Goal: Task Accomplishment & Management: Manage account settings

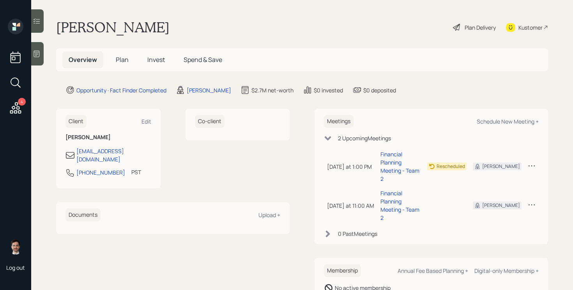
click at [120, 58] on span "Plan" at bounding box center [122, 59] width 13 height 9
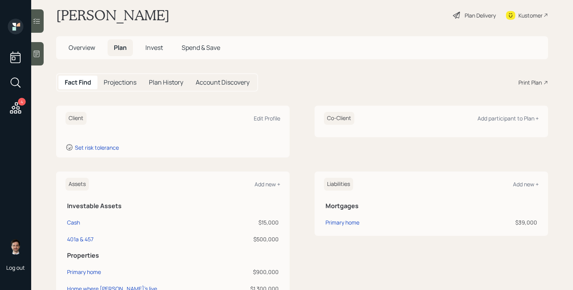
scroll to position [12, 0]
click at [82, 50] on span "Overview" at bounding box center [82, 48] width 26 height 9
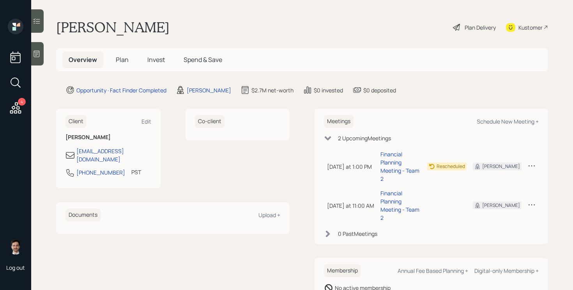
click at [119, 59] on span "Plan" at bounding box center [122, 59] width 13 height 9
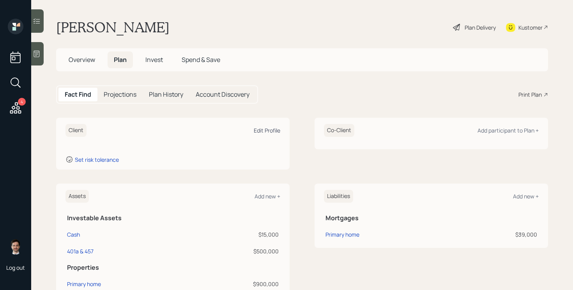
click at [268, 132] on div "Edit Profile" at bounding box center [267, 130] width 26 height 7
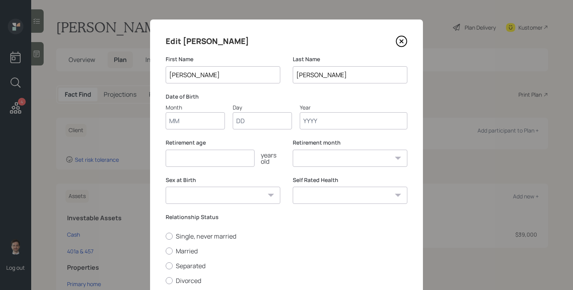
click at [185, 119] on input "Month" at bounding box center [195, 120] width 59 height 17
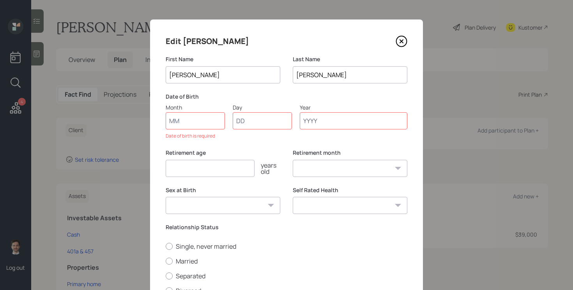
click at [306, 77] on input "[PERSON_NAME]" at bounding box center [350, 74] width 115 height 17
type input "O'Brien"
type input "12"
type input "22"
type input "1960"
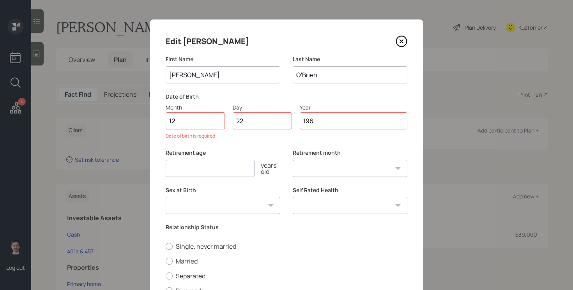
select select "12"
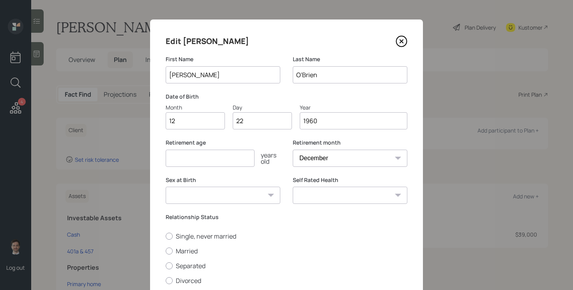
type input "1960"
click at [221, 159] on input "number" at bounding box center [210, 158] width 89 height 17
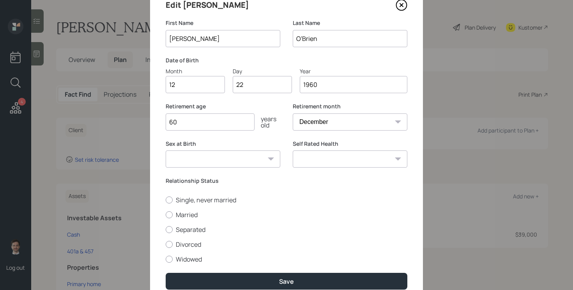
scroll to position [43, 0]
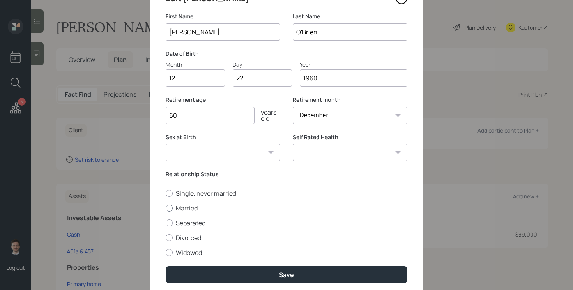
type input "60"
click at [229, 210] on label "Married" at bounding box center [287, 208] width 242 height 9
click at [166, 208] on input "Married" at bounding box center [165, 208] width 0 height 0
radio input "true"
click at [355, 154] on select "Excellent Very Good Good Fair Poor" at bounding box center [350, 152] width 115 height 17
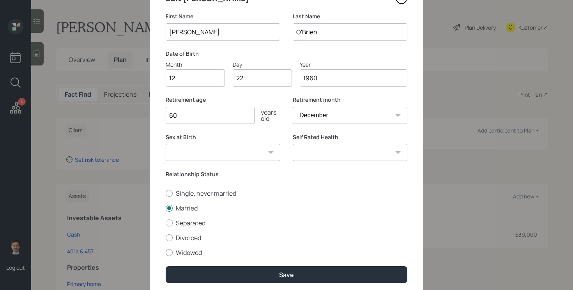
select select "very_good"
click at [293, 144] on select "Excellent Very Good Good Fair Poor" at bounding box center [350, 152] width 115 height 17
click at [252, 145] on select "[DEMOGRAPHIC_DATA] [DEMOGRAPHIC_DATA] Other / Prefer not to say" at bounding box center [223, 152] width 115 height 17
select select "[DEMOGRAPHIC_DATA]"
click at [166, 144] on select "[DEMOGRAPHIC_DATA] [DEMOGRAPHIC_DATA] Other / Prefer not to say" at bounding box center [223, 152] width 115 height 17
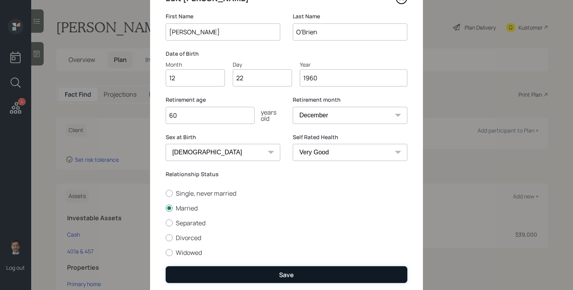
click at [234, 274] on button "Save" at bounding box center [287, 274] width 242 height 17
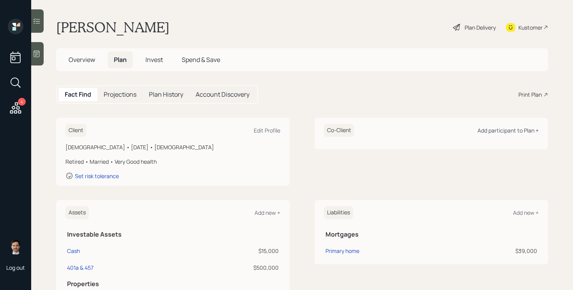
click at [514, 127] on div "Add participant to Plan +" at bounding box center [507, 130] width 61 height 7
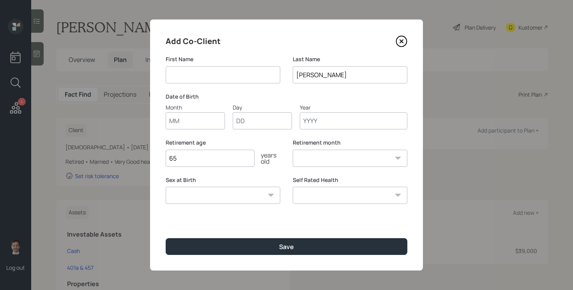
click at [207, 78] on input at bounding box center [223, 74] width 115 height 17
type input "[PERSON_NAME]"
type input "06"
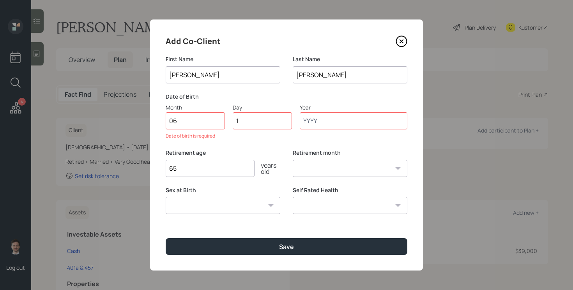
type input "18"
type input "1967"
select select "6"
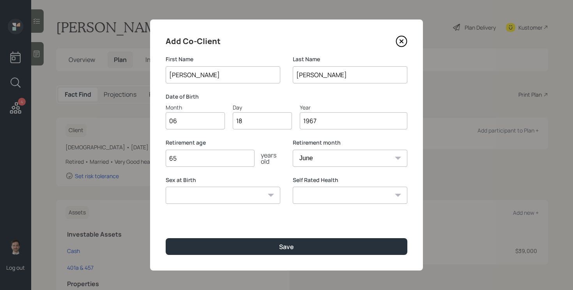
type input "1967"
click at [238, 154] on input "65" at bounding box center [210, 158] width 89 height 17
type input "60"
click at [330, 194] on select "Excellent Very Good Good Fair Poor" at bounding box center [350, 195] width 115 height 17
select select "very_good"
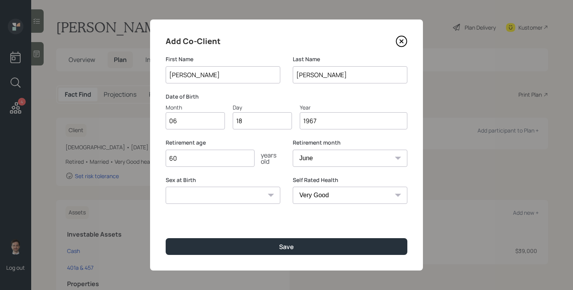
click at [293, 187] on select "Excellent Very Good Good Fair Poor" at bounding box center [350, 195] width 115 height 17
click at [242, 194] on select "[DEMOGRAPHIC_DATA] [DEMOGRAPHIC_DATA] Other / Prefer not to say" at bounding box center [223, 195] width 115 height 17
select select "[DEMOGRAPHIC_DATA]"
click at [166, 187] on select "[DEMOGRAPHIC_DATA] [DEMOGRAPHIC_DATA] Other / Prefer not to say" at bounding box center [223, 195] width 115 height 17
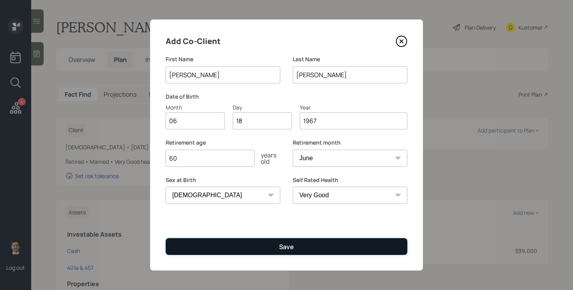
click at [224, 248] on button "Save" at bounding box center [287, 246] width 242 height 17
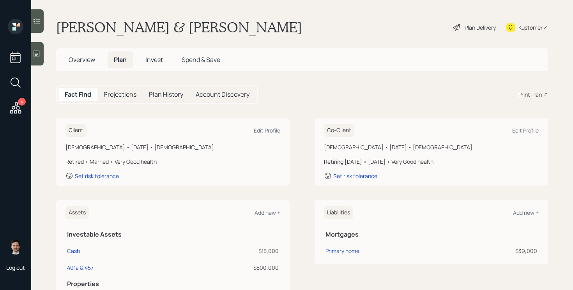
click at [455, 30] on icon at bounding box center [456, 27] width 9 height 9
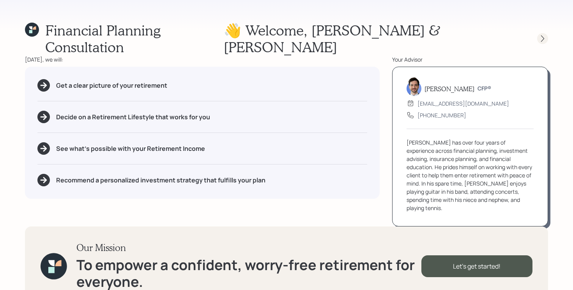
click at [544, 35] on icon at bounding box center [542, 39] width 8 height 8
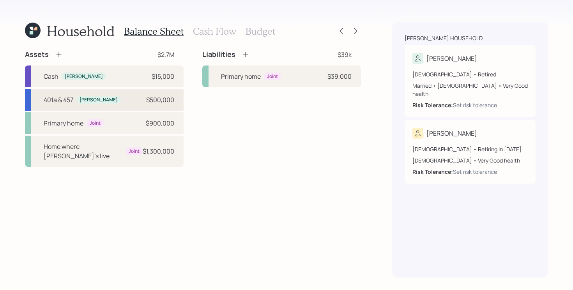
click at [131, 99] on div "401a & 457 [PERSON_NAME] $500,000" at bounding box center [104, 100] width 159 height 22
select select "company_sponsored"
select select "balanced"
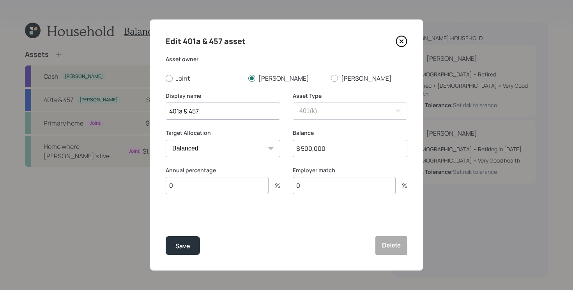
click at [314, 151] on input "$ 500,000" at bounding box center [350, 148] width 115 height 17
type input "$ 350,000"
click at [166, 236] on button "Save" at bounding box center [183, 245] width 34 height 19
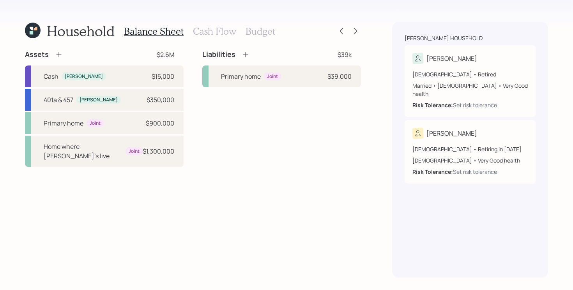
click at [57, 56] on icon at bounding box center [59, 55] width 8 height 8
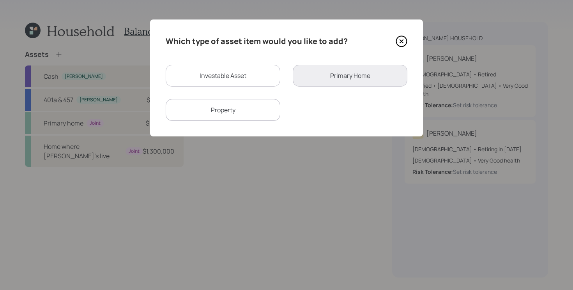
click at [206, 75] on div "Investable Asset" at bounding box center [223, 76] width 115 height 22
select select "taxable"
select select "balanced"
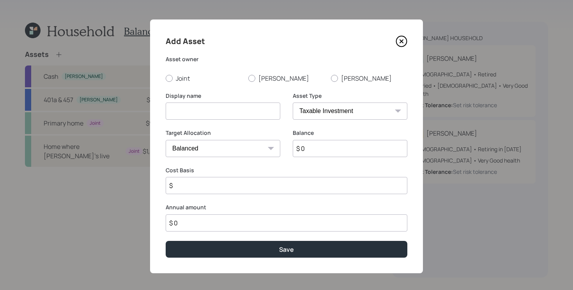
click at [239, 112] on input at bounding box center [223, 110] width 115 height 17
type input "IRA (doesn't want to move)"
click at [269, 79] on label "[PERSON_NAME]" at bounding box center [286, 78] width 76 height 9
click at [248, 78] on input "[PERSON_NAME]" at bounding box center [248, 78] width 0 height 0
radio input "true"
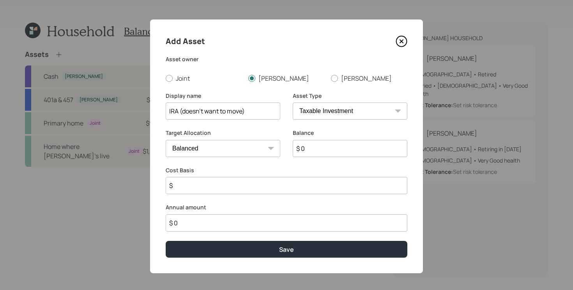
click at [306, 116] on select "SEP [PERSON_NAME] IRA 401(k) [PERSON_NAME] 401(k) 403(b) [PERSON_NAME] 403(b) 4…" at bounding box center [350, 110] width 115 height 17
select select "ira"
click at [293, 102] on select "SEP [PERSON_NAME] IRA 401(k) [PERSON_NAME] 401(k) 403(b) [PERSON_NAME] 403(b) 4…" at bounding box center [350, 110] width 115 height 17
type input "$"
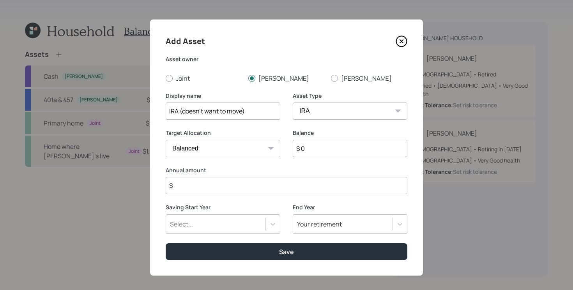
click at [336, 148] on input "$ 0" at bounding box center [350, 148] width 115 height 17
type input "$ 150,000"
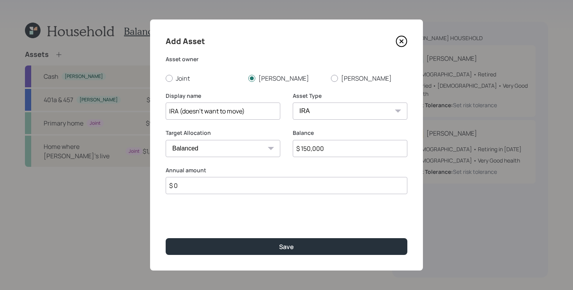
type input "$ 0"
click at [166, 238] on button "Save" at bounding box center [287, 246] width 242 height 17
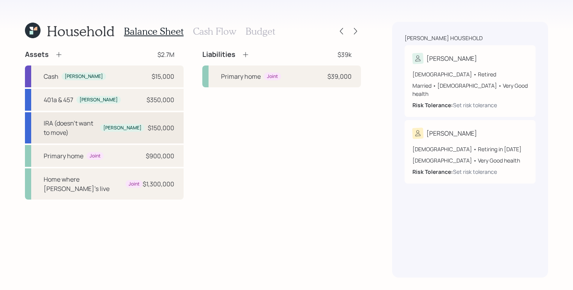
click at [86, 125] on div "IRA (doesn't want to move)" at bounding box center [70, 127] width 53 height 19
select select "ira"
select select "balanced"
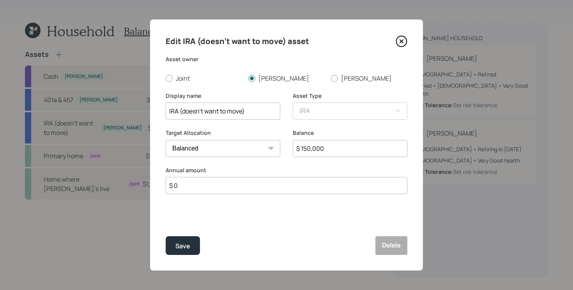
click at [168, 111] on input "IRA (doesn't want to move)" at bounding box center [223, 110] width 115 height 17
type input "[PERSON_NAME] (doesn't want to move)"
click at [166, 236] on button "Save" at bounding box center [183, 245] width 34 height 19
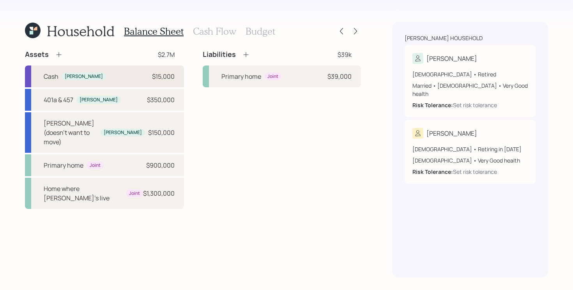
click at [148, 76] on div "[PERSON_NAME] $15,000" at bounding box center [104, 76] width 159 height 22
select select "emergency_fund"
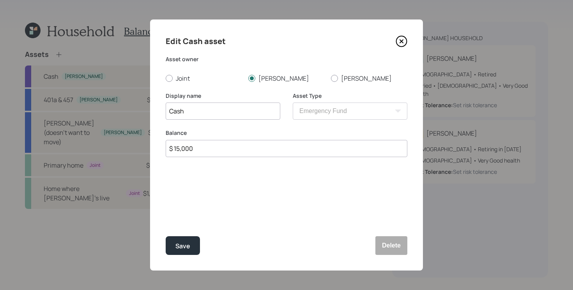
click at [233, 115] on input "Cash" at bounding box center [223, 110] width 115 height 17
type input "Checking and Savings"
click at [166, 236] on button "Save" at bounding box center [183, 245] width 34 height 19
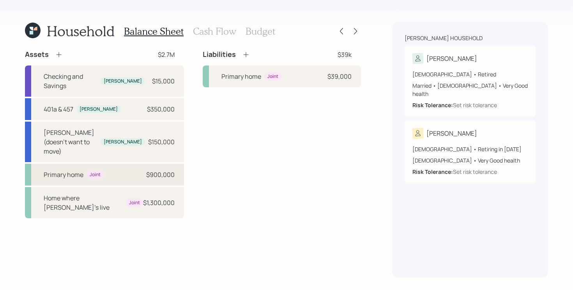
click at [137, 164] on div "Primary home Joint $900,000" at bounding box center [104, 175] width 159 height 22
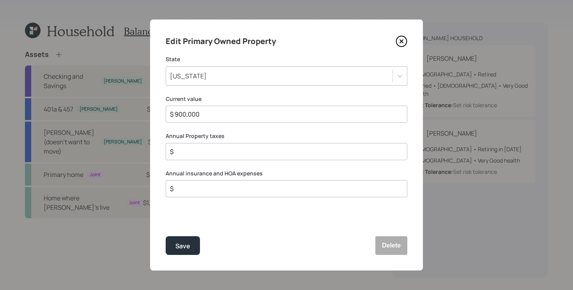
click at [302, 81] on div "[US_STATE]" at bounding box center [279, 75] width 226 height 13
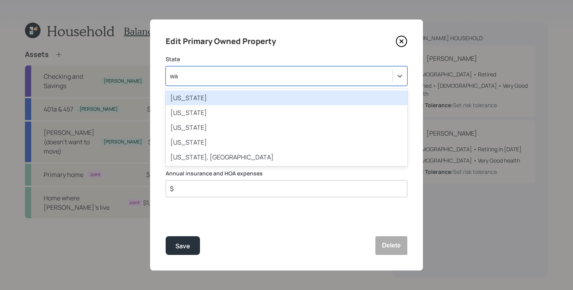
type input "was"
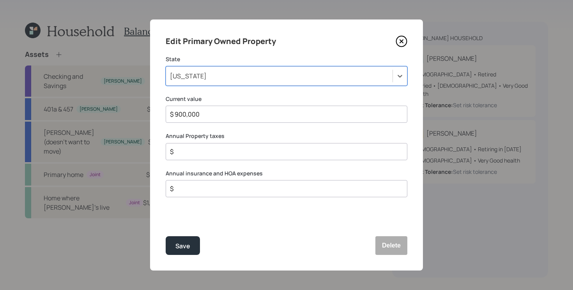
click at [267, 158] on div "$" at bounding box center [287, 151] width 242 height 17
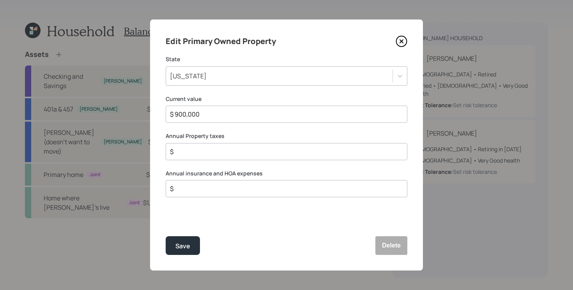
click at [267, 157] on div "$" at bounding box center [287, 151] width 242 height 17
click at [267, 156] on div "$" at bounding box center [287, 151] width 242 height 17
click at [267, 154] on input "$" at bounding box center [283, 151] width 228 height 9
type input "$ 7,000"
type input "$ 3,000"
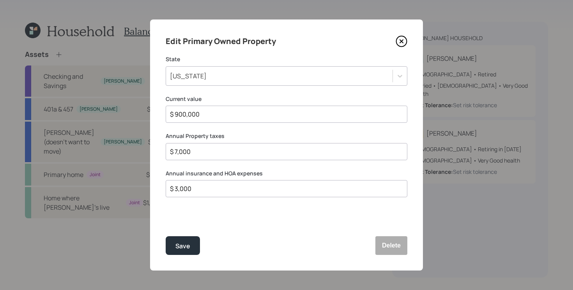
click at [166, 236] on button "Save" at bounding box center [183, 245] width 34 height 19
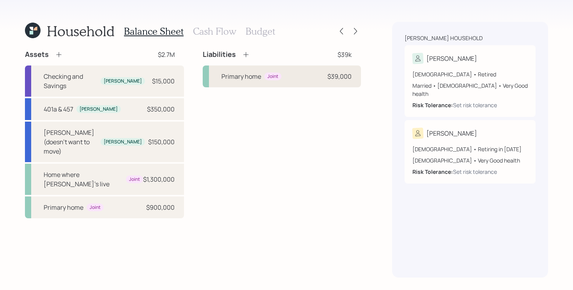
click at [296, 76] on div "Primary home Joint $39,000" at bounding box center [282, 76] width 158 height 22
select select "e00aa05d-2716-4590-a24f-5e21465df034"
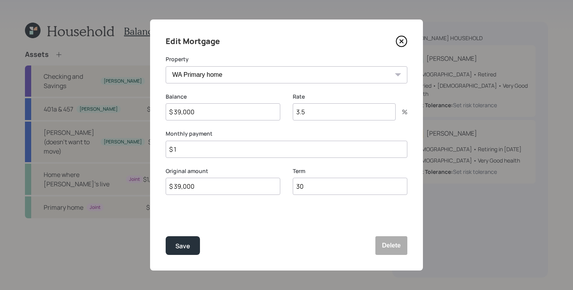
click at [320, 108] on input "3.5" at bounding box center [344, 111] width 103 height 17
type input "2"
type input "$ 550"
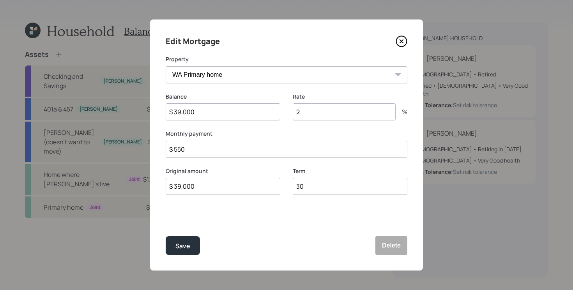
click at [166, 236] on button "Save" at bounding box center [183, 245] width 34 height 19
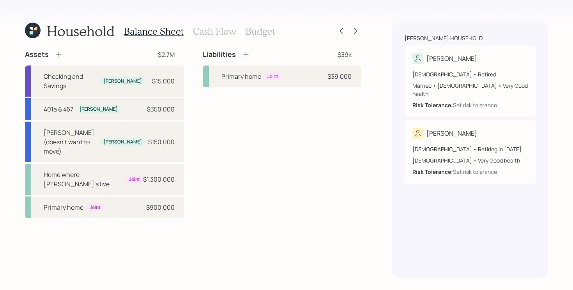
click at [233, 145] on div "Liabilities $39k Primary home Joint $39,000" at bounding box center [282, 134] width 158 height 168
click at [226, 161] on div "Liabilities $39k Primary home Joint $39,000" at bounding box center [282, 134] width 158 height 168
click at [167, 164] on div "Home where [PERSON_NAME]'s live Joint $1,300,000" at bounding box center [104, 179] width 159 height 31
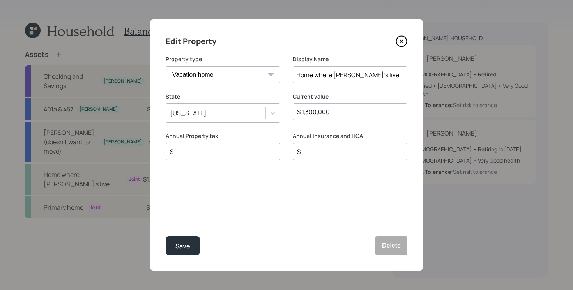
click at [238, 154] on input "$" at bounding box center [219, 151] width 101 height 9
type input "$ 2,000"
type input "$ 4,000"
click at [181, 238] on button "Save" at bounding box center [183, 245] width 34 height 19
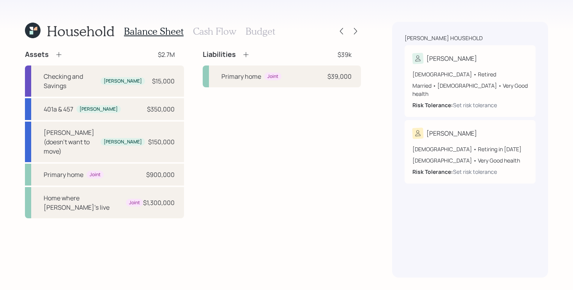
click at [293, 130] on div "Liabilities $39k Primary home Joint $39,000" at bounding box center [282, 134] width 158 height 168
click at [247, 128] on div "Liabilities $39k Primary home Joint $39,000" at bounding box center [282, 134] width 158 height 168
click at [211, 32] on h3 "Cash Flow" at bounding box center [214, 31] width 43 height 11
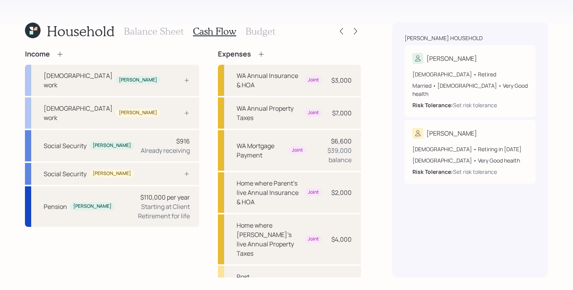
click at [191, 125] on div "Income [DEMOGRAPHIC_DATA] work [PERSON_NAME] [DEMOGRAPHIC_DATA] work [PERSON_NA…" at bounding box center [193, 241] width 336 height 383
click at [62, 58] on div "Income [DEMOGRAPHIC_DATA] work [PERSON_NAME] [DEMOGRAPHIC_DATA] work [PERSON_NA…" at bounding box center [112, 138] width 174 height 177
click at [62, 50] on icon at bounding box center [60, 54] width 8 height 8
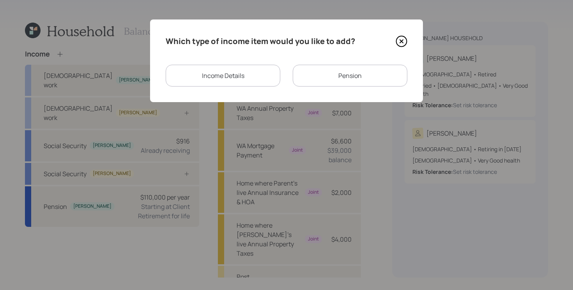
click at [222, 71] on div "Income Details" at bounding box center [223, 76] width 115 height 22
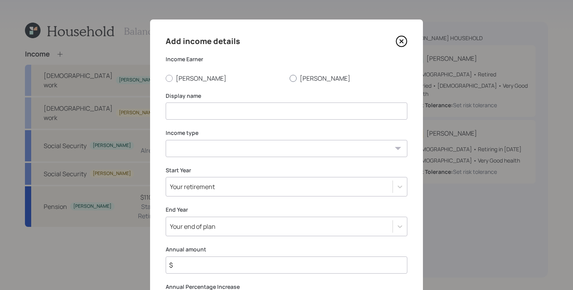
click at [300, 80] on label "[PERSON_NAME]" at bounding box center [348, 78] width 118 height 9
click at [289, 78] on input "[PERSON_NAME]" at bounding box center [289, 78] width 0 height 0
radio input "true"
click at [251, 107] on input at bounding box center [287, 110] width 242 height 17
type input "[DEMOGRAPHIC_DATA] Work"
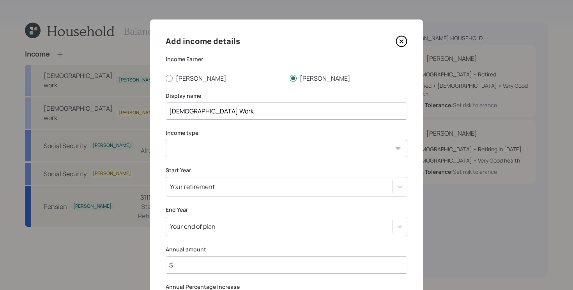
click at [227, 149] on select "[DEMOGRAPHIC_DATA] work [DEMOGRAPHIC_DATA] work Self employment Other" at bounding box center [287, 148] width 242 height 17
select select "part_time"
click at [166, 140] on select "[DEMOGRAPHIC_DATA] work [DEMOGRAPHIC_DATA] work Self employment Other" at bounding box center [287, 148] width 242 height 17
click at [217, 192] on div "Your retirement" at bounding box center [287, 186] width 242 height 19
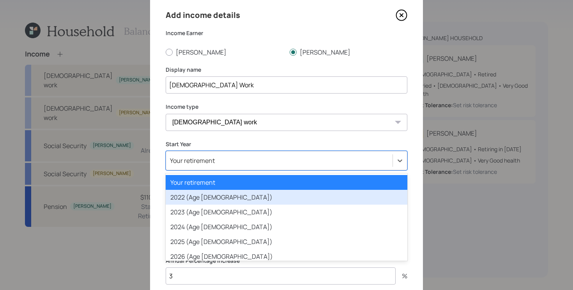
scroll to position [30, 0]
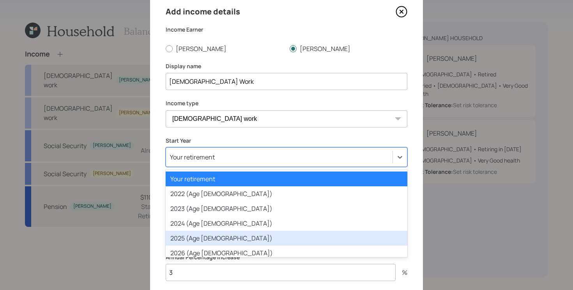
click at [205, 233] on div "2025 (Age [DEMOGRAPHIC_DATA])" at bounding box center [287, 238] width 242 height 15
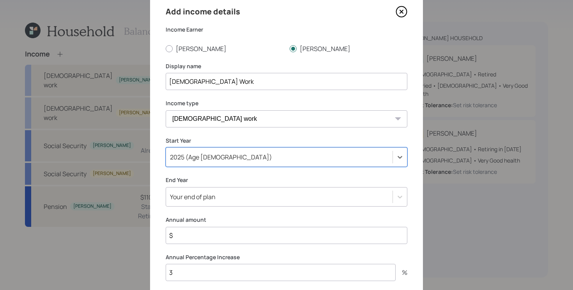
click at [212, 198] on div "Your end of plan" at bounding box center [287, 196] width 242 height 19
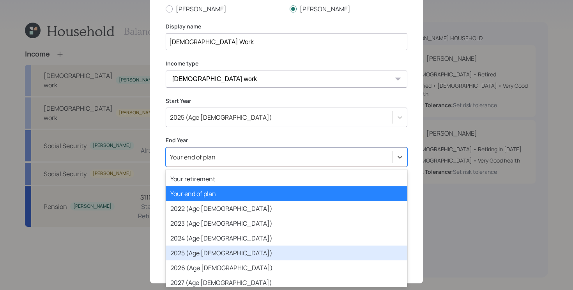
click at [192, 255] on div "2025 (Age [DEMOGRAPHIC_DATA])" at bounding box center [287, 252] width 242 height 15
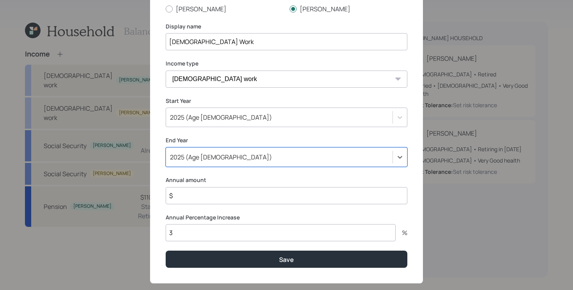
click at [227, 197] on input "$" at bounding box center [287, 195] width 242 height 17
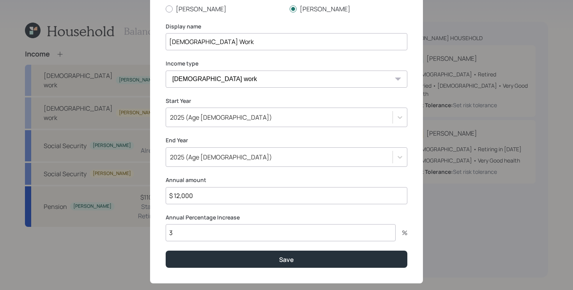
type input "$ 12,000"
click at [166, 251] on button "Save" at bounding box center [287, 259] width 242 height 17
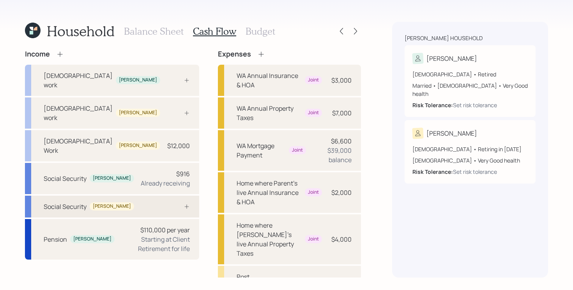
click at [145, 196] on div "Social Security [PERSON_NAME]" at bounding box center [112, 207] width 174 height 22
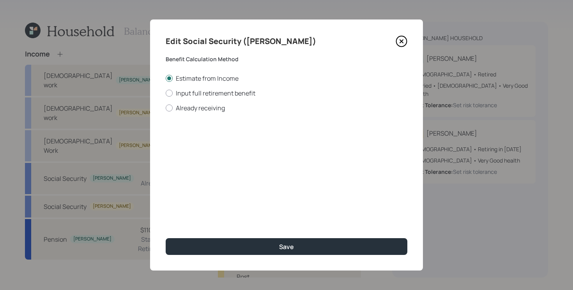
click at [401, 41] on icon at bounding box center [401, 41] width 3 height 3
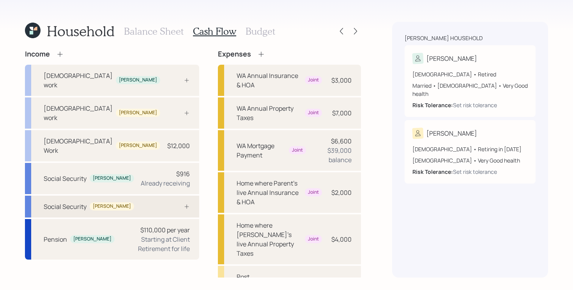
click at [166, 203] on div at bounding box center [177, 206] width 23 height 6
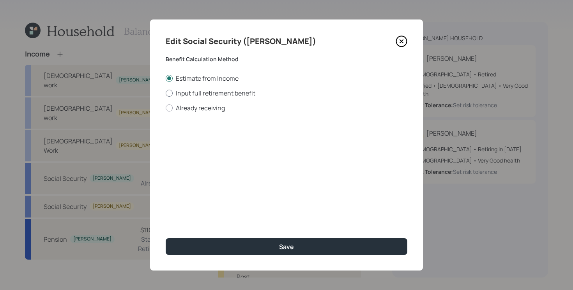
click at [202, 93] on label "Input full retirement benefit" at bounding box center [287, 93] width 242 height 9
click at [166, 93] on input "Input full retirement benefit" at bounding box center [165, 93] width 0 height 0
radio input "true"
click at [203, 144] on input "$" at bounding box center [287, 140] width 242 height 17
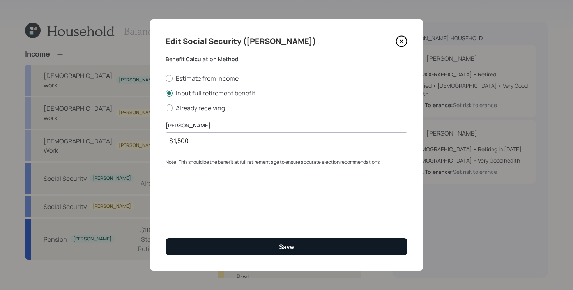
type input "$ 1,500"
click at [218, 246] on button "Save" at bounding box center [287, 246] width 242 height 17
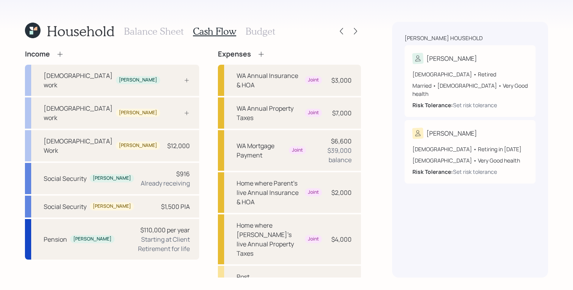
click at [195, 141] on div "Income [DEMOGRAPHIC_DATA] work [PERSON_NAME] [DEMOGRAPHIC_DATA] work [PERSON_NA…" at bounding box center [193, 241] width 336 height 383
click at [190, 141] on div "Income [DEMOGRAPHIC_DATA] work [PERSON_NAME] [DEMOGRAPHIC_DATA] work [PERSON_NA…" at bounding box center [193, 241] width 336 height 383
click at [194, 134] on div "Income [DEMOGRAPHIC_DATA] work [PERSON_NAME] [DEMOGRAPHIC_DATA] work [PERSON_NA…" at bounding box center [193, 241] width 336 height 383
click at [261, 272] on div "Post Retirement Healthcare Cost" at bounding box center [255, 290] width 38 height 37
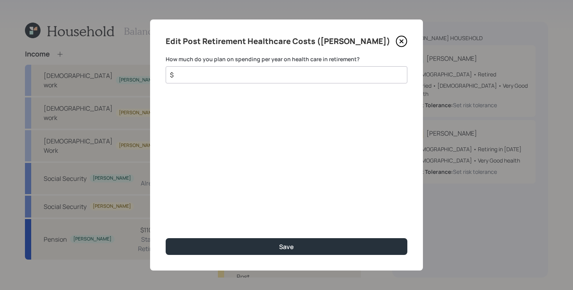
click at [287, 76] on input "$" at bounding box center [283, 74] width 228 height 9
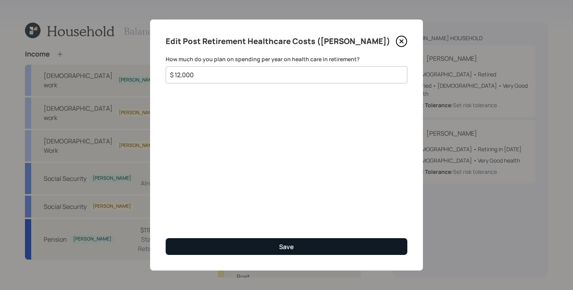
type input "$ 12,000"
click at [247, 242] on button "Save" at bounding box center [287, 246] width 242 height 17
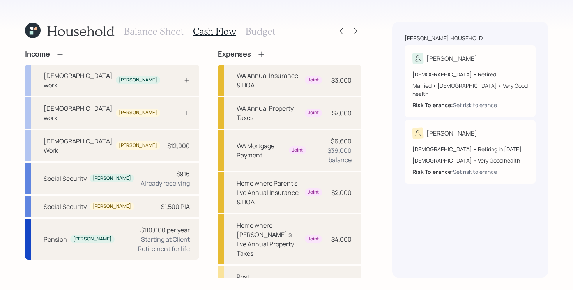
scroll to position [52, 0]
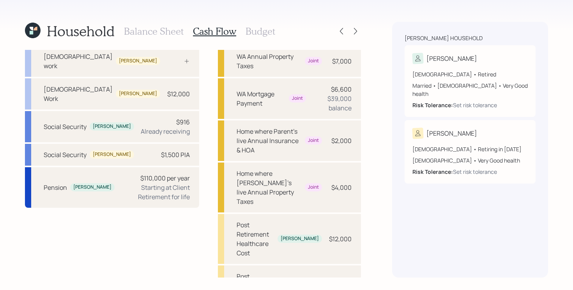
click at [259, 29] on h3 "Budget" at bounding box center [260, 31] width 30 height 11
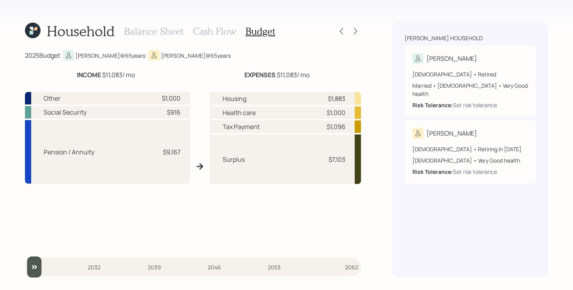
click at [213, 30] on h3 "Cash Flow" at bounding box center [214, 31] width 43 height 11
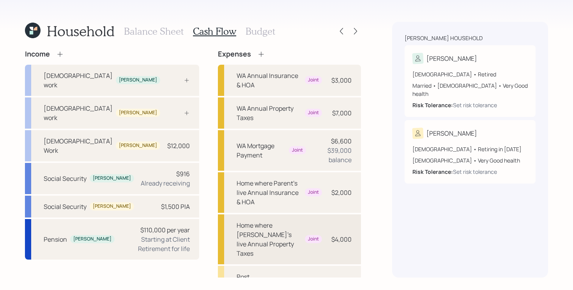
scroll to position [52, 0]
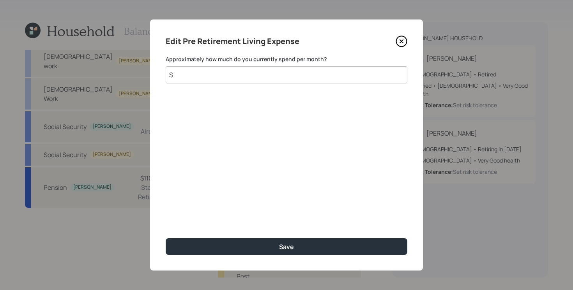
click at [272, 77] on input "$" at bounding box center [287, 74] width 242 height 17
type input "$ 6,000"
click at [166, 238] on button "Save" at bounding box center [287, 246] width 242 height 17
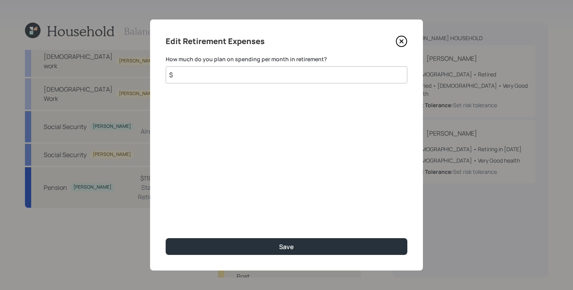
click at [265, 68] on input "$" at bounding box center [287, 74] width 242 height 17
type input "$ 6,000"
click at [166, 238] on button "Save" at bounding box center [287, 246] width 242 height 17
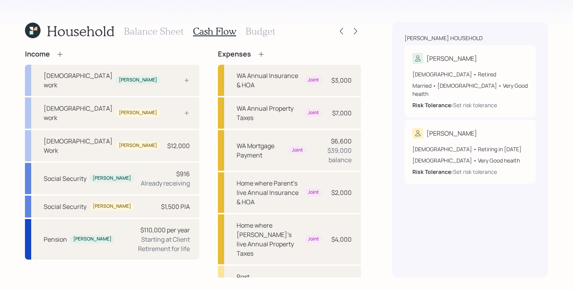
click at [257, 52] on icon at bounding box center [261, 54] width 8 height 8
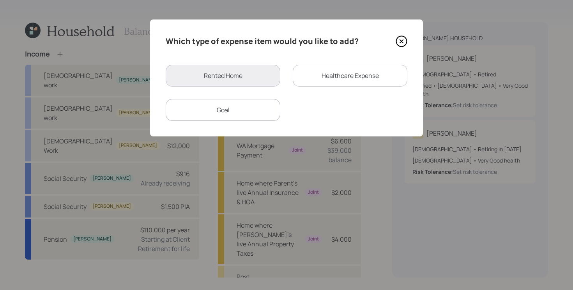
click at [222, 109] on div "Goal" at bounding box center [223, 110] width 115 height 22
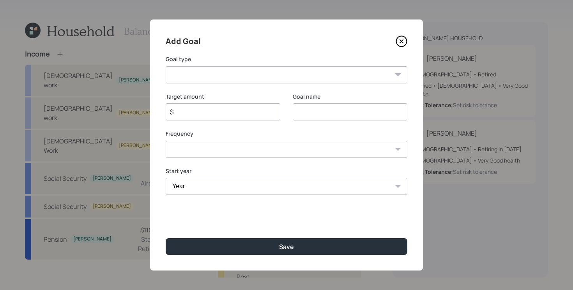
click at [246, 78] on select "Create an emergency fund Donate to charity Purchase a home Make a purchase Supp…" at bounding box center [287, 74] width 242 height 17
select select "other"
click at [166, 66] on select "Create an emergency fund Donate to charity Purchase a home Make a purchase Supp…" at bounding box center [287, 74] width 242 height 17
click at [346, 108] on input "Other" at bounding box center [350, 111] width 115 height 17
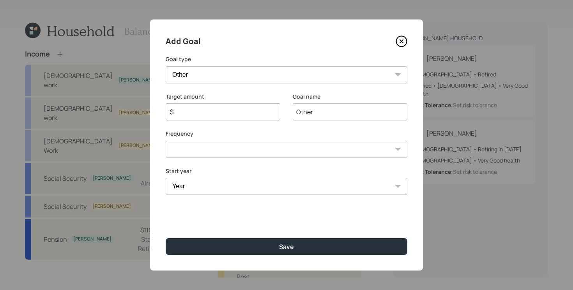
click at [346, 108] on input "Other" at bounding box center [350, 111] width 115 height 17
click at [317, 113] on input "Buildint Home" at bounding box center [350, 111] width 115 height 17
type input "Building Home"
click at [242, 113] on input "$" at bounding box center [219, 111] width 101 height 9
type input "$ 12,000"
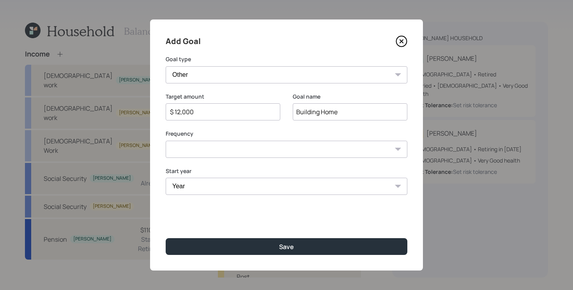
click at [252, 155] on select "One time Every 1 year Every 2 years Every 3 years Every 4 years Every 5 years E…" at bounding box center [287, 149] width 242 height 17
select select "0"
click at [166, 141] on select "One time Every 1 year Every 2 years Every 3 years Every 4 years Every 5 years E…" at bounding box center [287, 149] width 242 height 17
click at [217, 191] on select "Year [DATE] 2026 2027 2028 2029 2030 2031 2032 2033 2034 2035 2036 2037 2038 20…" at bounding box center [287, 186] width 242 height 17
select select "2025"
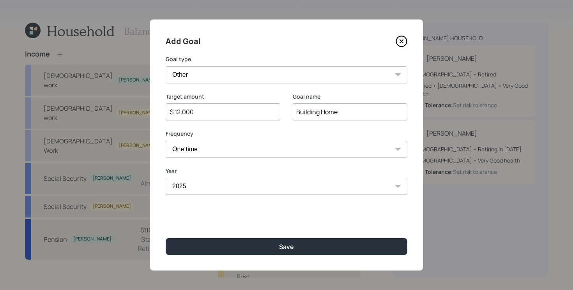
click at [166, 178] on select "Year [DATE] 2026 2027 2028 2029 2030 2031 2032 2033 2034 2035 2036 2037 2038 20…" at bounding box center [287, 186] width 242 height 17
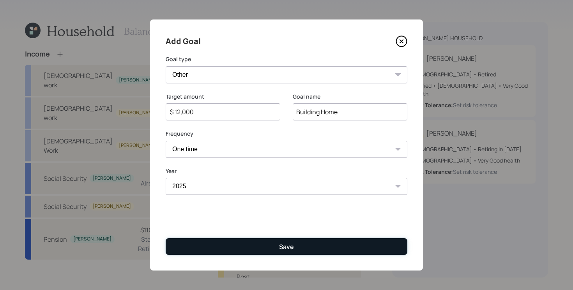
click at [269, 241] on button "Save" at bounding box center [287, 246] width 242 height 17
type input "$"
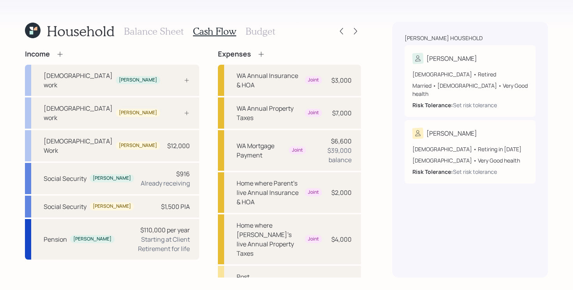
click at [257, 52] on icon at bounding box center [261, 54] width 8 height 8
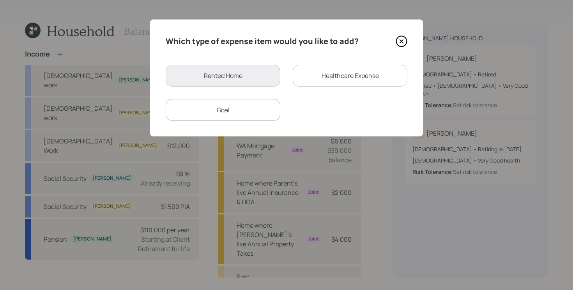
click at [260, 112] on div "Goal" at bounding box center [223, 110] width 115 height 22
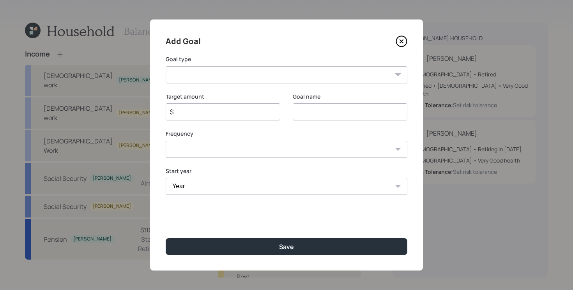
click at [247, 75] on select "Create an emergency fund Donate to charity Purchase a home Make a purchase Supp…" at bounding box center [287, 74] width 242 height 17
select select "vacation"
click at [166, 66] on select "Create an emergency fund Donate to charity Purchase a home Make a purchase Supp…" at bounding box center [287, 74] width 242 height 17
type input "Plan for travel"
click at [243, 111] on input "$" at bounding box center [219, 111] width 101 height 9
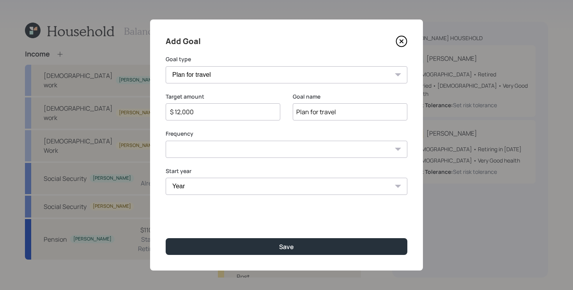
type input "$ 12,000"
click at [274, 152] on select "One time Every 1 year Every 2 years Every 3 years Every 4 years Every 5 years E…" at bounding box center [287, 149] width 242 height 17
select select "1"
click at [166, 141] on select "One time Every 1 year Every 2 years Every 3 years Every 4 years Every 5 years E…" at bounding box center [287, 149] width 242 height 17
click at [233, 189] on select "Year [DATE] 2026 2027 2028 2029 2030 2031 2032 2033 2034 2035 2036 2037 2038 20…" at bounding box center [223, 186] width 115 height 17
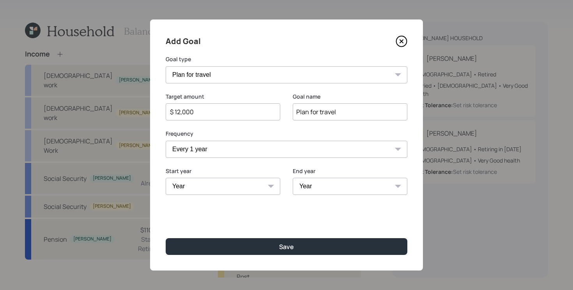
select select "2025"
click at [166, 178] on select "Year [DATE] 2026 2027 2028 2029 2030 2031 2032 2033 2034 2035 2036 2037 2038 20…" at bounding box center [223, 186] width 115 height 17
click at [206, 113] on input "$ 12,000" at bounding box center [219, 111] width 101 height 9
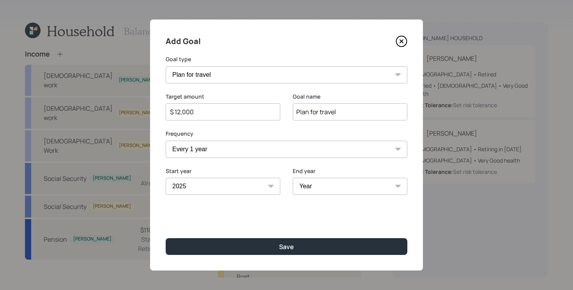
click at [341, 187] on select "Year [DATE] 2026 2027 2028 2029 2030 2031 2032 2033 2034 2035 2036 2037 2038 20…" at bounding box center [350, 186] width 115 height 17
select select "2040"
click at [293, 178] on select "Year [DATE] 2026 2027 2028 2029 2030 2031 2032 2033 2034 2035 2036 2037 2038 20…" at bounding box center [350, 186] width 115 height 17
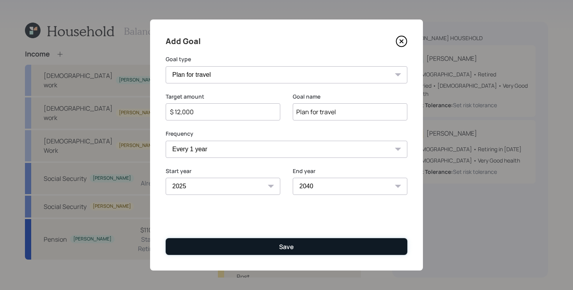
click at [288, 248] on div "Save" at bounding box center [286, 246] width 15 height 9
type input "$"
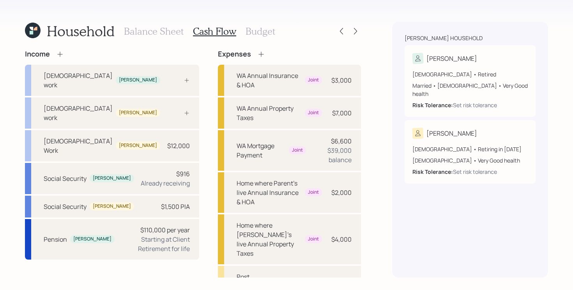
click at [171, 30] on h3 "Balance Sheet" at bounding box center [154, 31] width 60 height 11
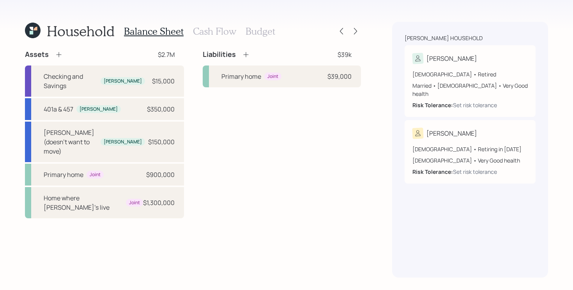
click at [192, 80] on div "Assets $2.7M Checking and Savings [PERSON_NAME] $15,000 401a & 457 [PERSON_NAME…" at bounding box center [193, 134] width 336 height 168
click at [60, 55] on icon at bounding box center [59, 55] width 8 height 8
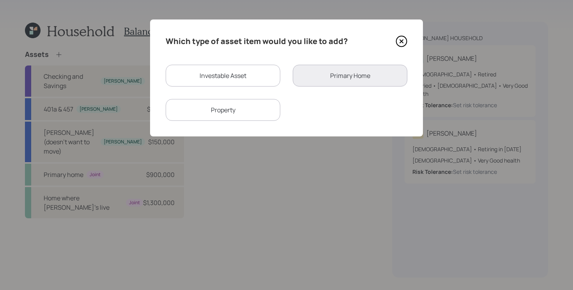
click at [244, 85] on div "Investable Asset" at bounding box center [223, 76] width 115 height 22
select select "taxable"
select select "balanced"
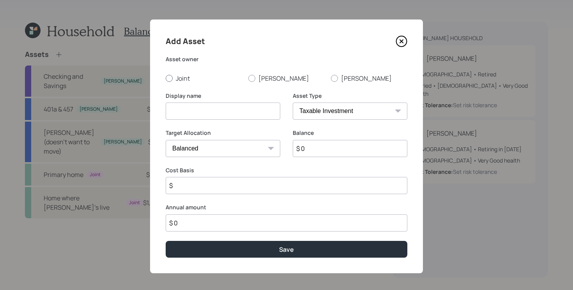
drag, startPoint x: 220, startPoint y: 111, endPoint x: 228, endPoint y: 78, distance: 34.0
click at [220, 111] on input at bounding box center [223, 110] width 115 height 17
type input "S"
type input "Cash from sale of motor home"
click at [321, 150] on input "$ 0" at bounding box center [350, 148] width 115 height 17
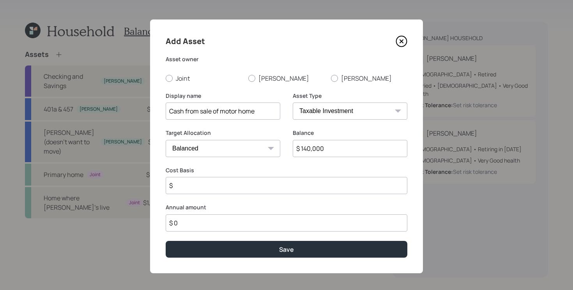
type input "$ 140,000"
click at [226, 187] on input "$" at bounding box center [287, 185] width 242 height 17
type input "$ 140,000"
click at [247, 154] on select "Cash Conservative Balanced Aggressive" at bounding box center [223, 148] width 115 height 17
select select "uninvested"
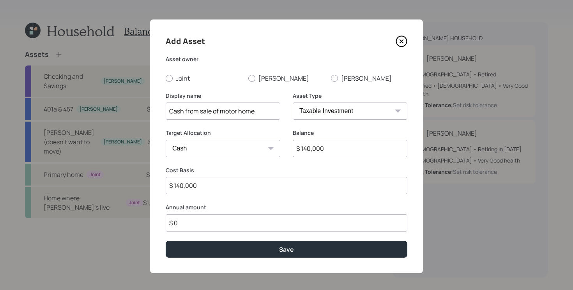
click at [166, 140] on select "Cash Conservative Balanced Aggressive" at bounding box center [223, 148] width 115 height 17
click at [178, 72] on div "Asset owner Joint [PERSON_NAME]" at bounding box center [287, 68] width 242 height 27
click at [268, 75] on label "[PERSON_NAME]" at bounding box center [286, 78] width 76 height 9
click at [248, 78] on input "[PERSON_NAME]" at bounding box center [248, 78] width 0 height 0
radio input "true"
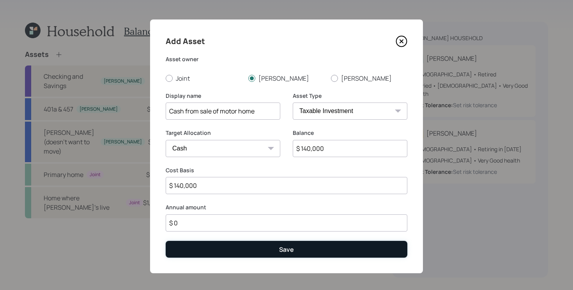
click at [248, 245] on button "Save" at bounding box center [287, 249] width 242 height 17
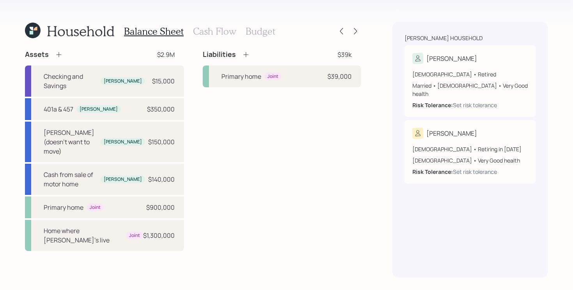
click at [219, 32] on h3 "Cash Flow" at bounding box center [214, 31] width 43 height 11
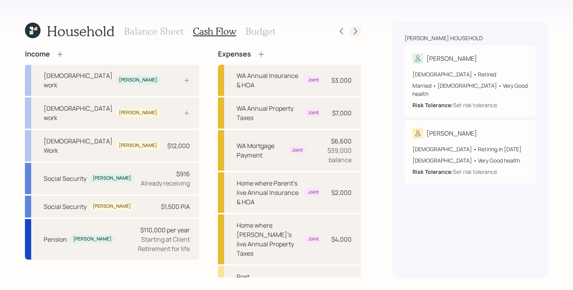
click at [357, 31] on icon at bounding box center [355, 31] width 8 height 8
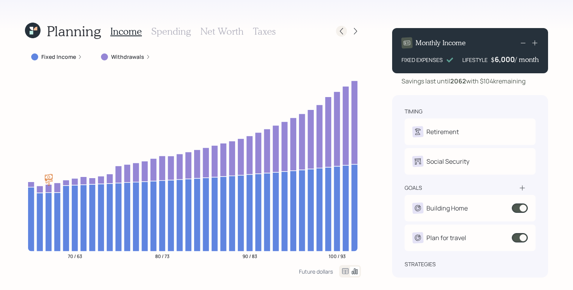
click at [342, 34] on icon at bounding box center [341, 31] width 8 height 8
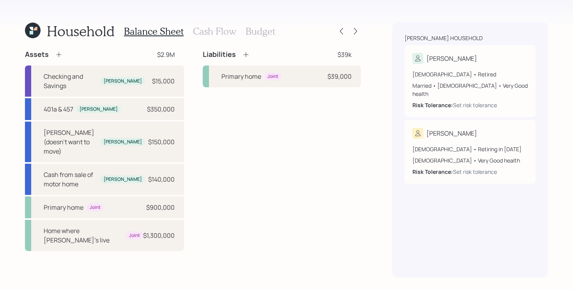
click at [221, 31] on h3 "Cash Flow" at bounding box center [214, 31] width 43 height 11
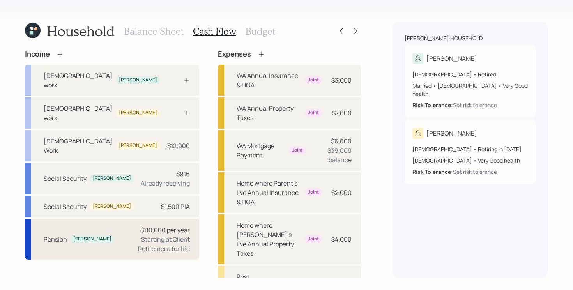
click at [138, 235] on div "Starting at Client Retirement for life" at bounding box center [155, 244] width 69 height 19
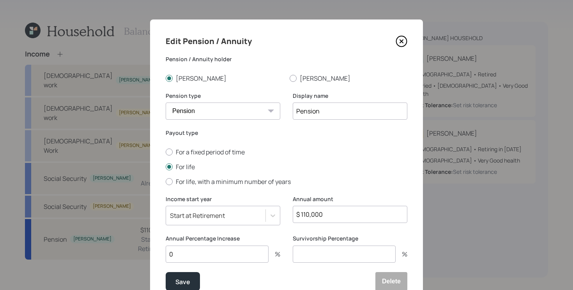
click at [224, 247] on input "0" at bounding box center [217, 253] width 103 height 17
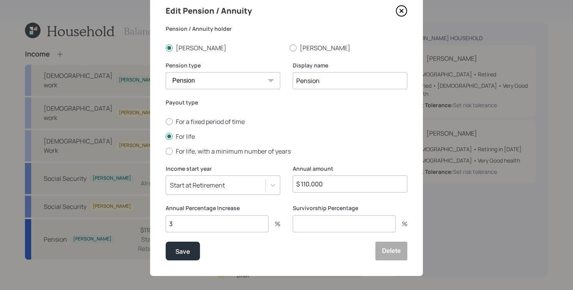
scroll to position [36, 0]
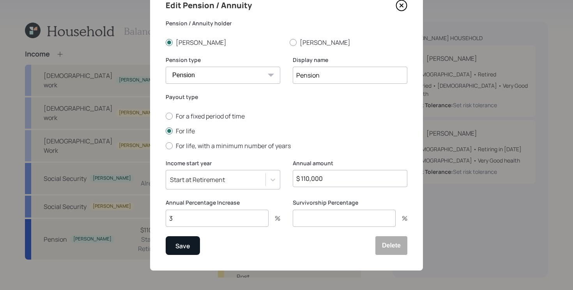
type input "3"
click at [190, 239] on button "Save" at bounding box center [183, 245] width 34 height 19
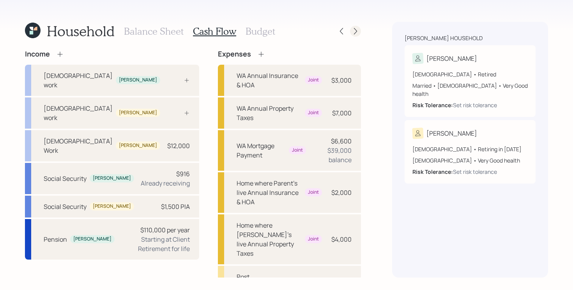
click at [352, 34] on icon at bounding box center [355, 31] width 8 height 8
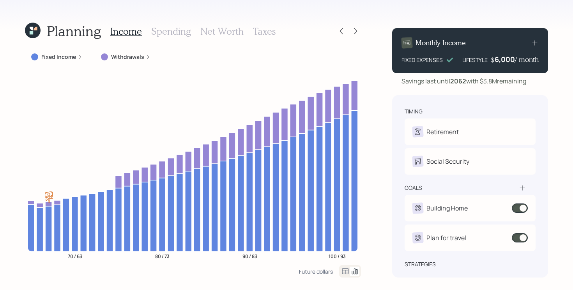
drag, startPoint x: 481, startPoint y: 81, endPoint x: 530, endPoint y: 84, distance: 48.8
click at [530, 84] on div "Savings last until [DATE] with $3.8M remaining" at bounding box center [470, 80] width 156 height 9
click at [357, 33] on icon at bounding box center [355, 31] width 8 height 8
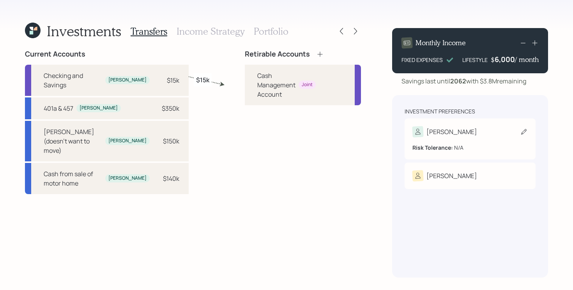
click at [491, 137] on div "Risk Tolerance: N/A" at bounding box center [469, 144] width 115 height 14
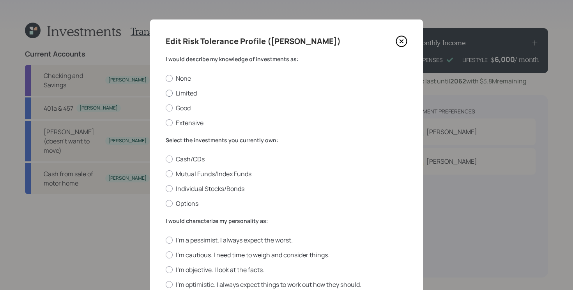
click at [192, 94] on label "Limited" at bounding box center [287, 93] width 242 height 9
click at [166, 93] on input "Limited" at bounding box center [165, 93] width 0 height 0
radio input "true"
click at [188, 174] on label "Mutual Funds/Index Funds" at bounding box center [287, 173] width 242 height 9
click at [166, 174] on input "Mutual Funds/Index Funds" at bounding box center [165, 174] width 0 height 0
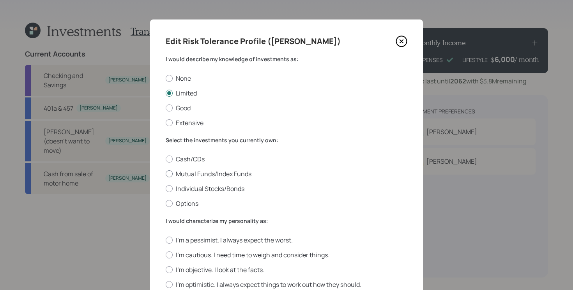
radio input "true"
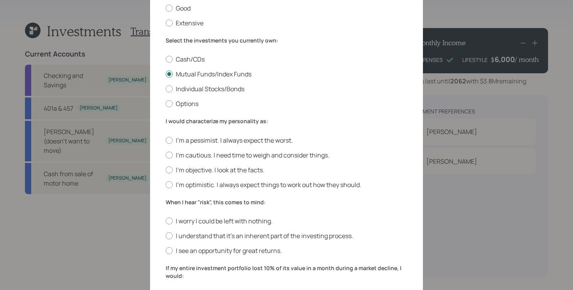
scroll to position [126, 0]
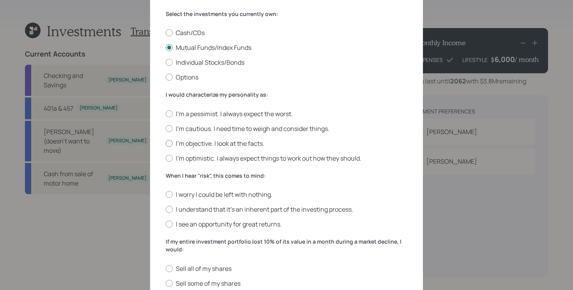
click at [241, 143] on label "I'm objective. I look at the facts." at bounding box center [287, 143] width 242 height 9
click at [166, 143] on input "I'm objective. I look at the facts." at bounding box center [165, 143] width 0 height 0
radio input "true"
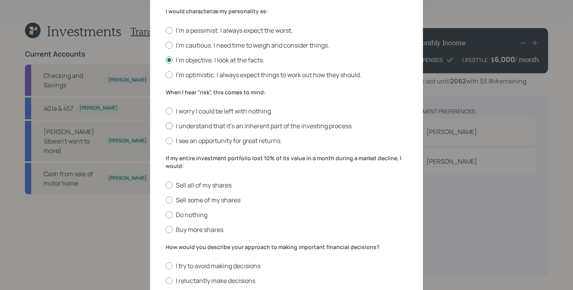
scroll to position [212, 0]
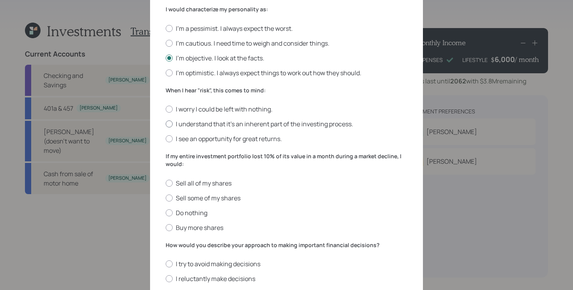
click at [335, 122] on label "I understand that it’s an inherent part of the investing process." at bounding box center [287, 124] width 242 height 9
click at [166, 124] on input "I understand that it’s an inherent part of the investing process." at bounding box center [165, 124] width 0 height 0
radio input "true"
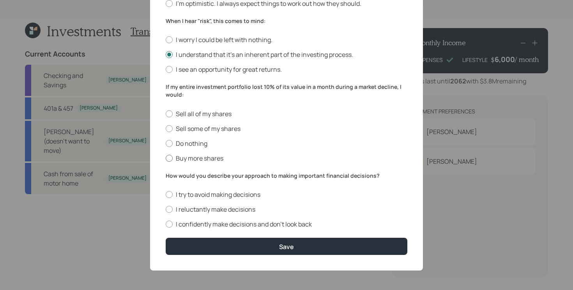
click at [228, 159] on label "Buy more shares" at bounding box center [287, 158] width 242 height 9
click at [166, 158] on input "Buy more shares" at bounding box center [165, 158] width 0 height 0
radio input "true"
click at [259, 223] on label "I confidently make decisions and don’t look back" at bounding box center [287, 224] width 242 height 9
click at [166, 224] on input "I confidently make decisions and don’t look back" at bounding box center [165, 224] width 0 height 0
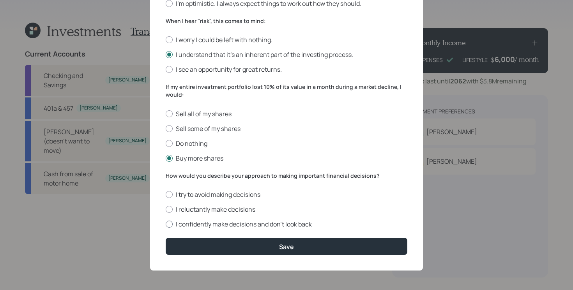
radio input "true"
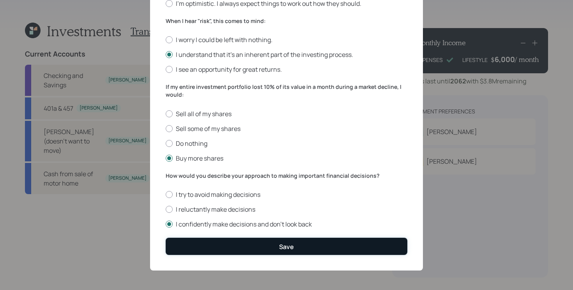
click at [250, 244] on button "Save" at bounding box center [287, 246] width 242 height 17
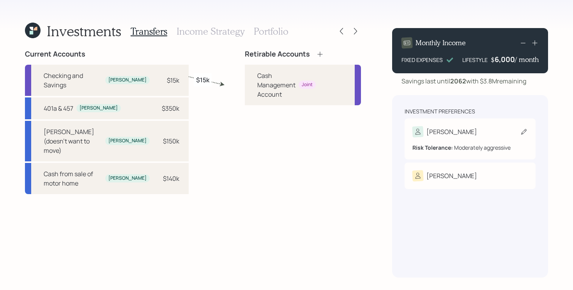
click at [499, 127] on div "[PERSON_NAME]" at bounding box center [469, 131] width 115 height 11
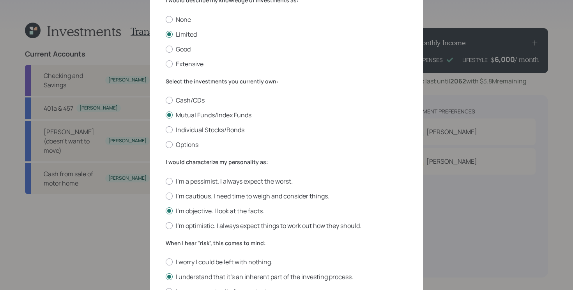
scroll to position [64, 0]
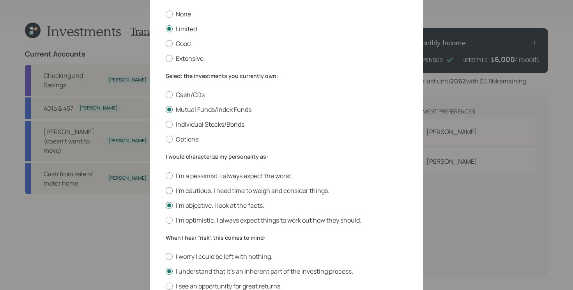
click at [208, 193] on label "I'm cautious. I need time to weigh and consider things." at bounding box center [287, 190] width 242 height 9
click at [166, 191] on input "I'm cautious. I need time to weigh and consider things." at bounding box center [165, 190] width 0 height 0
radio input "true"
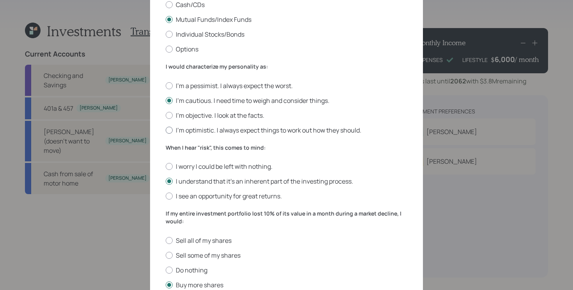
scroll to position [189, 0]
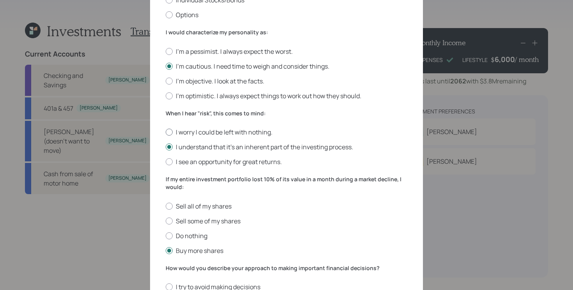
click at [231, 131] on label "I worry I could be left with nothing." at bounding box center [287, 132] width 242 height 9
click at [166, 132] on input "I worry I could be left with nothing." at bounding box center [165, 132] width 0 height 0
radio input "true"
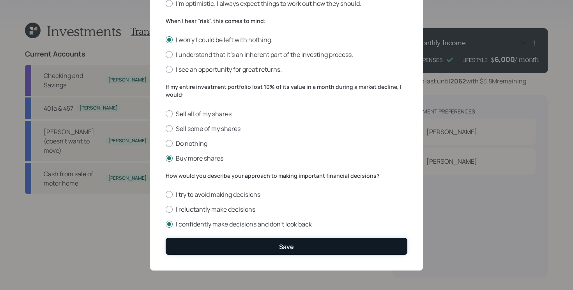
click at [288, 239] on button "Save" at bounding box center [287, 246] width 242 height 17
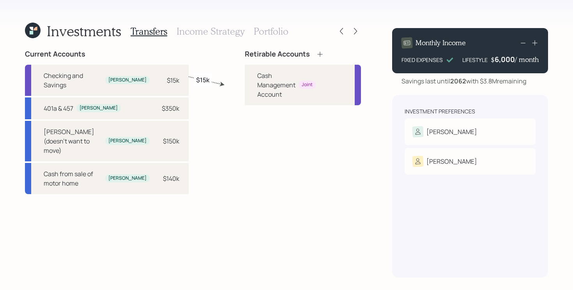
click at [316, 55] on icon at bounding box center [320, 54] width 8 height 8
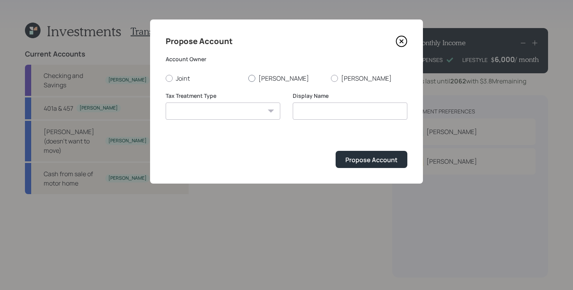
click at [268, 78] on label "[PERSON_NAME]" at bounding box center [286, 78] width 76 height 9
click at [248, 78] on input "[PERSON_NAME]" at bounding box center [248, 78] width 0 height 0
radio input "true"
click at [235, 108] on select "[PERSON_NAME] Taxable Traditional" at bounding box center [223, 110] width 115 height 17
select select "traditional"
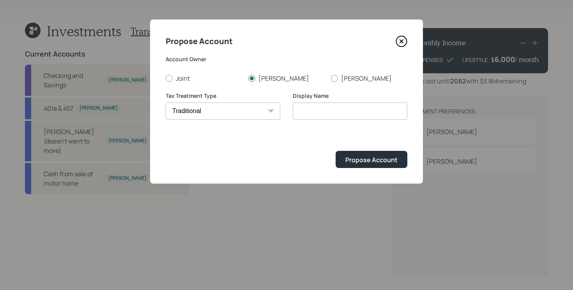
click at [166, 102] on select "[PERSON_NAME] Taxable Traditional" at bounding box center [223, 110] width 115 height 17
type input "Traditional"
click at [356, 156] on div "Propose Account" at bounding box center [371, 159] width 52 height 9
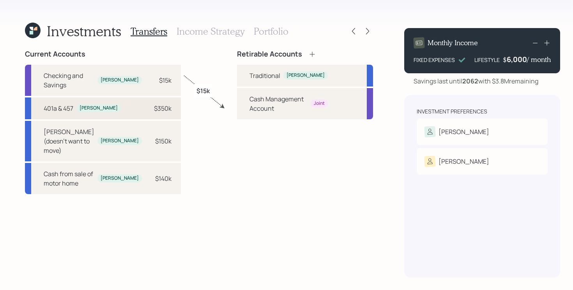
click at [118, 101] on div "401a & 457 [PERSON_NAME] $350k" at bounding box center [103, 108] width 156 height 22
click at [272, 73] on div "Traditional" at bounding box center [264, 75] width 31 height 9
select select "b6ad5960-8816-4fb1-9721-2f8cd0d52d54"
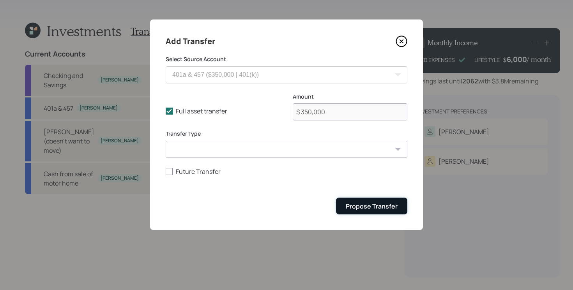
click at [381, 206] on div "Propose Transfer" at bounding box center [372, 206] width 52 height 9
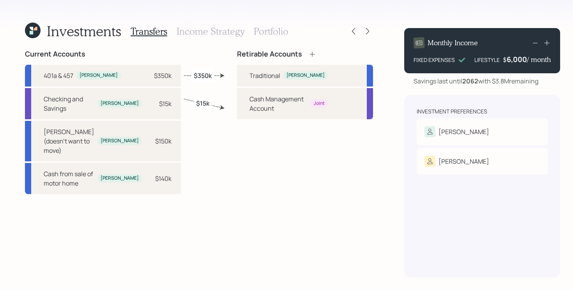
click at [215, 29] on h3 "Income Strategy" at bounding box center [210, 31] width 68 height 11
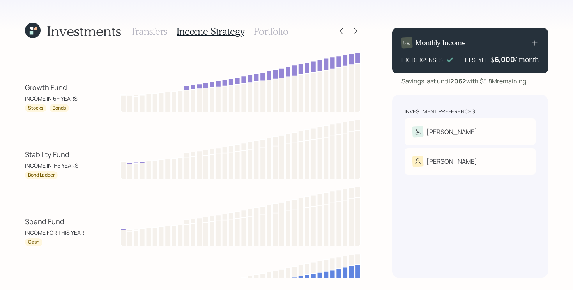
click at [24, 217] on div "Investments Transfers Income Strategy Portfolio Growth Fund INCOME IN 6+ YEARS …" at bounding box center [286, 145] width 573 height 290
click at [22, 221] on div "Investments Transfers Income Strategy Portfolio Growth Fund INCOME IN 6+ YEARS …" at bounding box center [286, 145] width 573 height 290
drag, startPoint x: 22, startPoint y: 222, endPoint x: 81, endPoint y: 222, distance: 59.6
click at [81, 222] on div "Investments Transfers Income Strategy Portfolio Growth Fund INCOME IN 6+ YEARS …" at bounding box center [286, 145] width 573 height 290
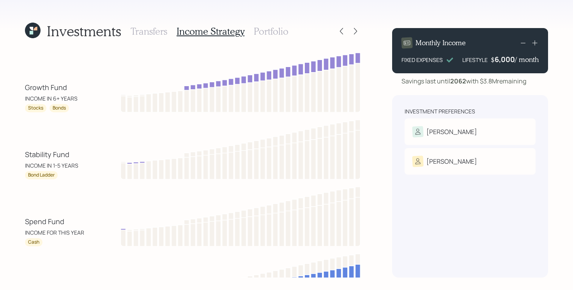
click at [70, 223] on div "Spend Fund INCOME FOR THIS YEAR" at bounding box center [60, 226] width 70 height 20
drag, startPoint x: 73, startPoint y: 221, endPoint x: 2, endPoint y: 222, distance: 70.5
click at [2, 222] on div "Investments Transfers Income Strategy Portfolio Growth Fund INCOME IN 6+ YEARS …" at bounding box center [286, 145] width 573 height 290
click at [5, 199] on div "Investments Transfers Income Strategy Portfolio Growth Fund INCOME IN 6+ YEARS …" at bounding box center [286, 145] width 573 height 290
drag, startPoint x: 16, startPoint y: 161, endPoint x: 67, endPoint y: 155, distance: 52.2
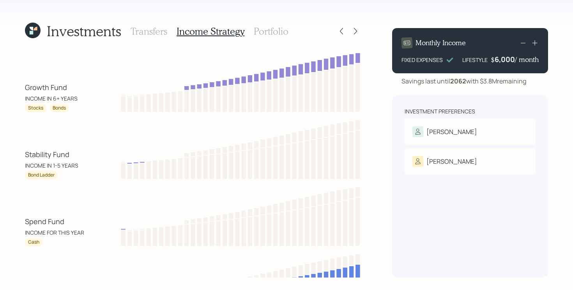
click at [67, 155] on div "Investments Transfers Income Strategy Portfolio Growth Fund INCOME IN 6+ YEARS …" at bounding box center [286, 145] width 573 height 290
click at [67, 155] on div "Stability Fund" at bounding box center [47, 154] width 44 height 11
click at [39, 222] on div "Spend Fund" at bounding box center [44, 221] width 39 height 11
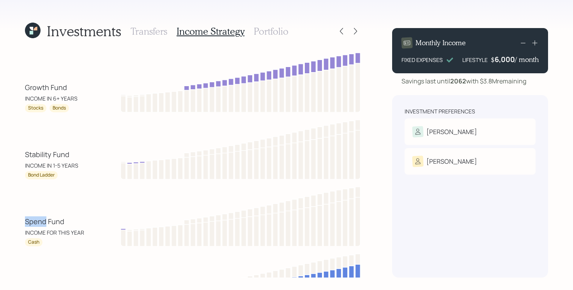
click at [39, 222] on div "Spend Fund" at bounding box center [44, 221] width 39 height 11
click at [19, 99] on div "Investments Transfers Income Strategy Portfolio Growth Fund INCOME IN 6+ YEARS …" at bounding box center [286, 145] width 573 height 290
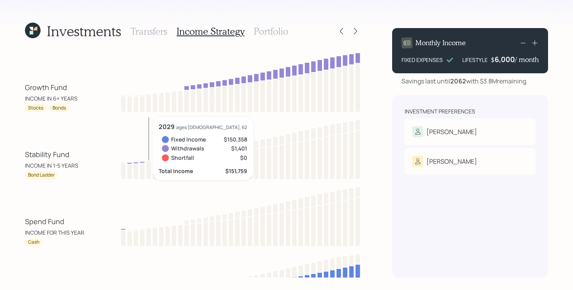
scroll to position [62, 0]
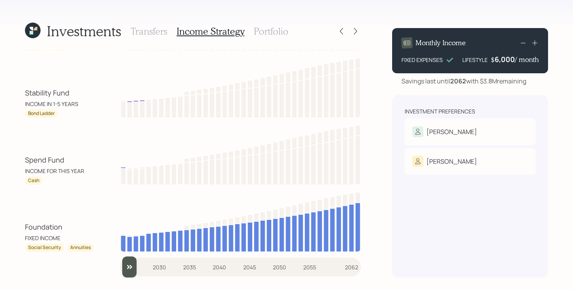
click at [270, 29] on h3 "Portfolio" at bounding box center [271, 31] width 35 height 11
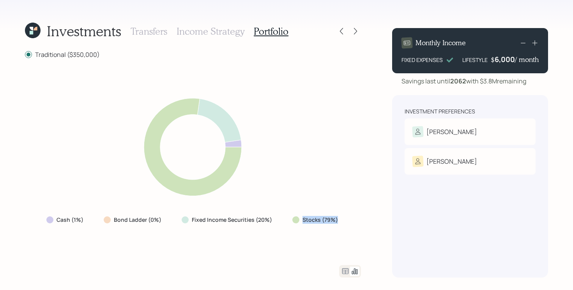
drag, startPoint x: 285, startPoint y: 220, endPoint x: 374, endPoint y: 219, distance: 88.8
click at [374, 219] on div "Investments Transfers Income Strategy Portfolio Traditional ($350,000) Cash (1%…" at bounding box center [286, 145] width 573 height 290
drag, startPoint x: 277, startPoint y: 221, endPoint x: 168, endPoint y: 224, distance: 108.4
click at [168, 224] on div "Cash (1%) Bond Ladder (0%) Fixed Income Securities (20%) Stocks (79%)" at bounding box center [192, 220] width 305 height 14
drag, startPoint x: 36, startPoint y: 221, endPoint x: 106, endPoint y: 221, distance: 69.7
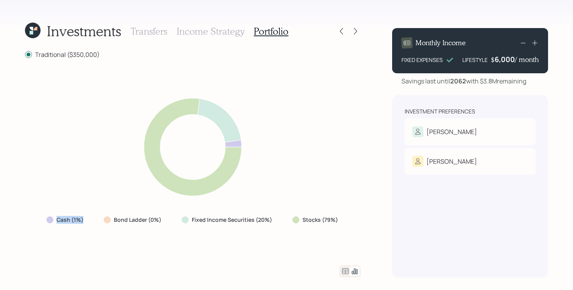
click at [106, 221] on div "Cash (1%) Bond Ladder (0%) Fixed Income Securities (20%) Stocks (79%)" at bounding box center [193, 161] width 336 height 187
click at [348, 272] on icon at bounding box center [345, 271] width 7 height 6
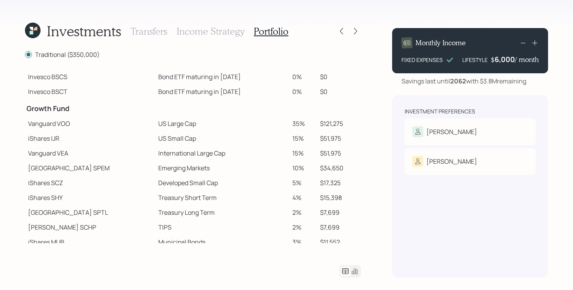
scroll to position [67, 0]
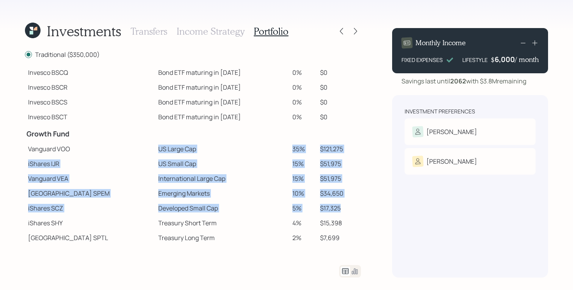
drag, startPoint x: 117, startPoint y: 150, endPoint x: 345, endPoint y: 208, distance: 235.1
click at [345, 208] on tbody "Spend Fund CASH Cash (Account Management) 1% $3,500 Stability Fund Invesco BSCP…" at bounding box center [193, 161] width 336 height 318
click at [155, 149] on td "US Large Cap" at bounding box center [222, 148] width 134 height 15
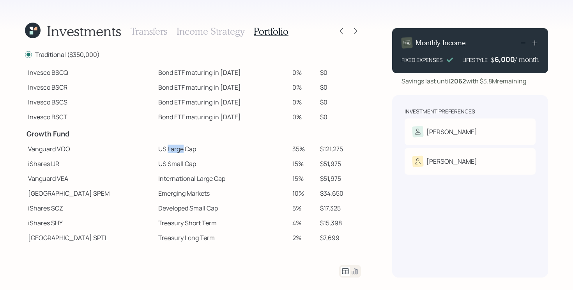
click at [155, 149] on td "US Large Cap" at bounding box center [222, 148] width 134 height 15
click at [157, 162] on td "US Small Cap" at bounding box center [222, 163] width 134 height 15
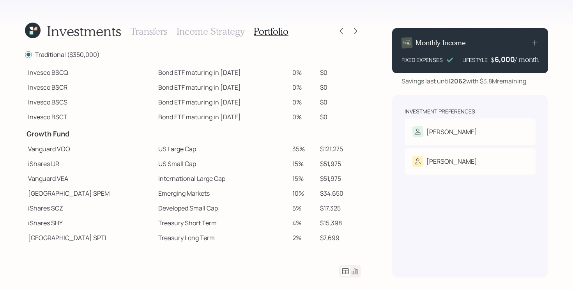
click at [155, 182] on td "International Large Cap" at bounding box center [222, 178] width 134 height 15
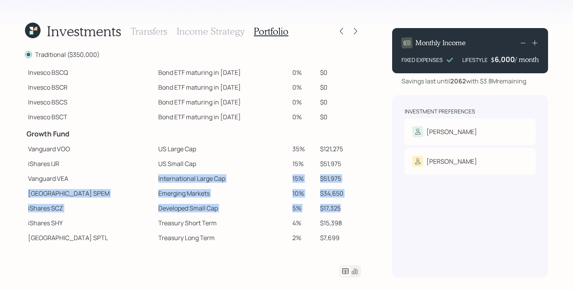
drag, startPoint x: 124, startPoint y: 179, endPoint x: 348, endPoint y: 206, distance: 225.7
click at [348, 206] on tbody "Spend Fund CASH Cash (Account Management) 1% $3,500 Stability Fund Invesco BSCP…" at bounding box center [193, 161] width 336 height 318
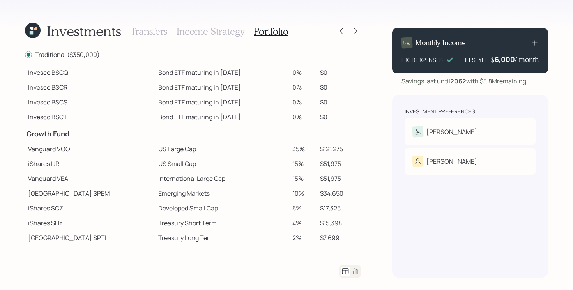
click at [334, 224] on td "$15,398" at bounding box center [339, 222] width 44 height 15
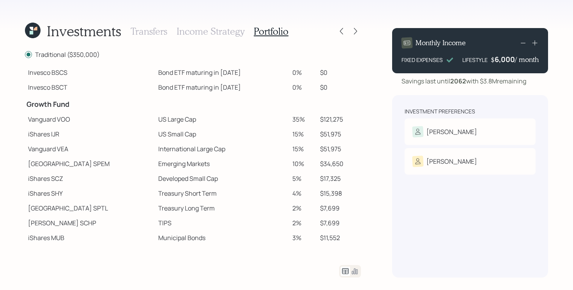
scroll to position [143, 0]
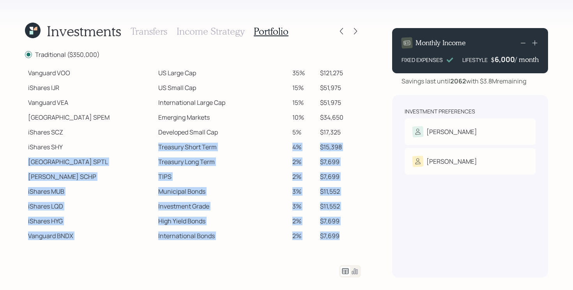
drag, startPoint x: 126, startPoint y: 150, endPoint x: 353, endPoint y: 242, distance: 244.7
click at [353, 242] on tbody "Spend Fund CASH Cash (Account Management) 1% $3,500 Stability Fund Invesco BSCP…" at bounding box center [193, 85] width 336 height 318
click at [238, 198] on td "Municipal Bonds" at bounding box center [222, 191] width 134 height 15
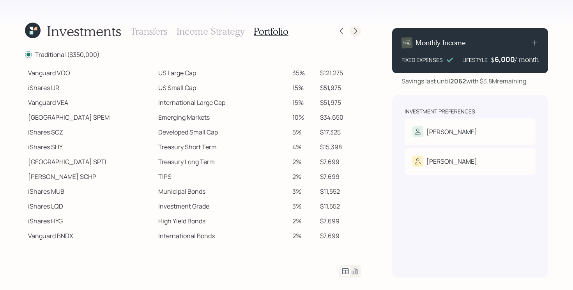
click at [357, 30] on icon at bounding box center [355, 31] width 8 height 8
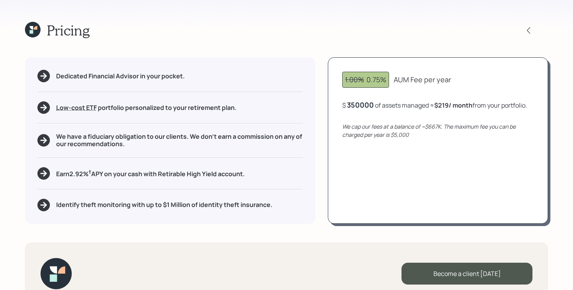
click at [363, 105] on div "350000" at bounding box center [360, 104] width 27 height 9
click at [427, 160] on div "1.00% 0.75% AUM Fee per year $ 667000 of assets managed ≈ $219 / month from you…" at bounding box center [438, 140] width 220 height 166
click at [360, 101] on div "667,000" at bounding box center [361, 104] width 28 height 9
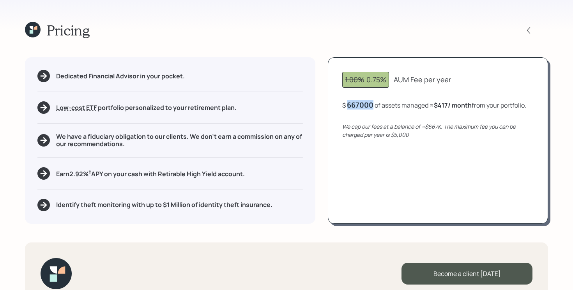
click at [360, 101] on div "667000" at bounding box center [360, 104] width 26 height 9
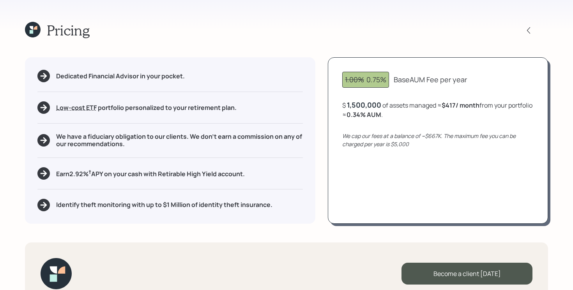
click at [480, 149] on div "1.00% 0.75% Base AUM Fee per year $ 1,500,000 of assets managed ≈ $417 / month …" at bounding box center [438, 140] width 220 height 166
click at [369, 105] on div "1,500,000" at bounding box center [364, 104] width 34 height 9
click at [369, 105] on div "1500000" at bounding box center [362, 104] width 31 height 9
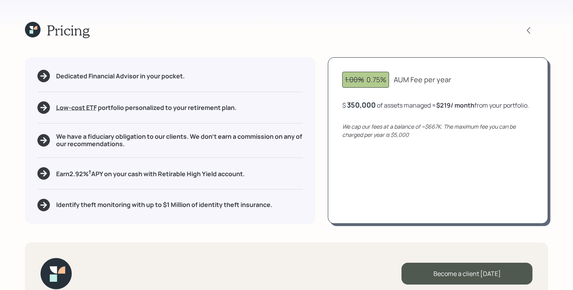
click at [442, 151] on div "1.00% 0.75% AUM Fee per year $ 350,000 of assets managed ≈ $219 / month from yo…" at bounding box center [438, 140] width 220 height 166
click at [204, 202] on h5 "Identify theft monitoring with up to $1 Million of identity theft insurance." at bounding box center [164, 204] width 216 height 7
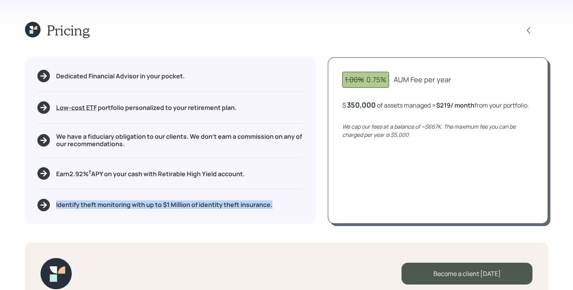
click at [204, 202] on h5 "Identify theft monitoring with up to $1 Million of identity theft insurance." at bounding box center [164, 204] width 216 height 7
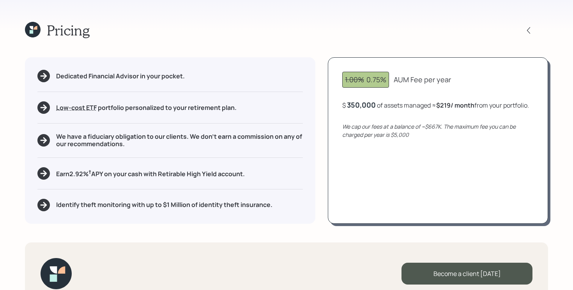
click at [245, 234] on div "Pricing Dedicated Financial Advisor in your pocket. Low-cost ETF Retirable uses…" at bounding box center [286, 145] width 573 height 290
